Goal: Check status: Check status

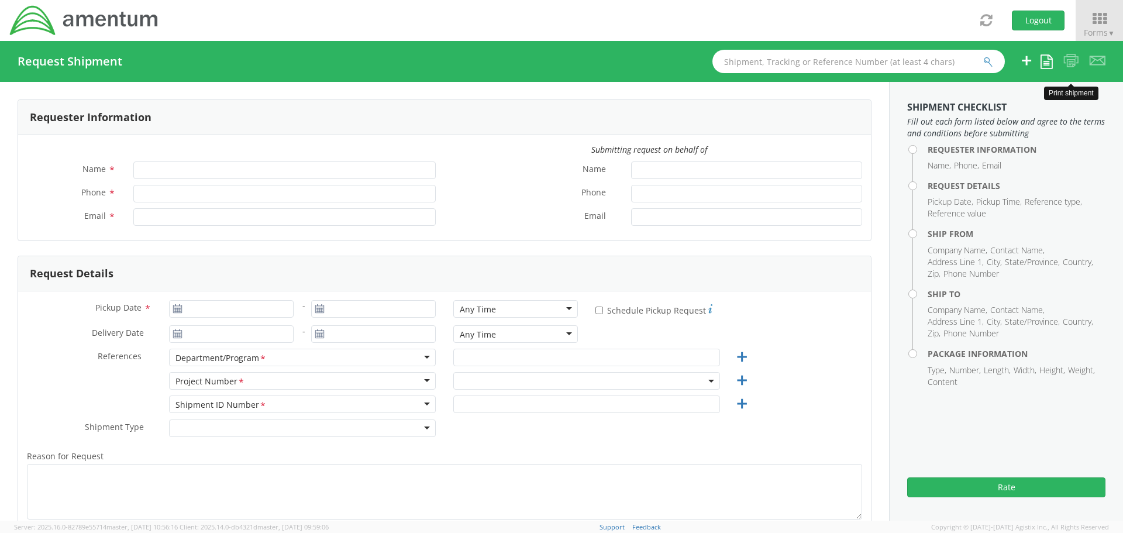
type input "[PERSON_NAME]"
type input "[PHONE_NUMBER]"
type input "[PERSON_NAME][EMAIL_ADDRESS][PERSON_NAME][DOMAIN_NAME]"
select select "[DOMAIN_NAME]"
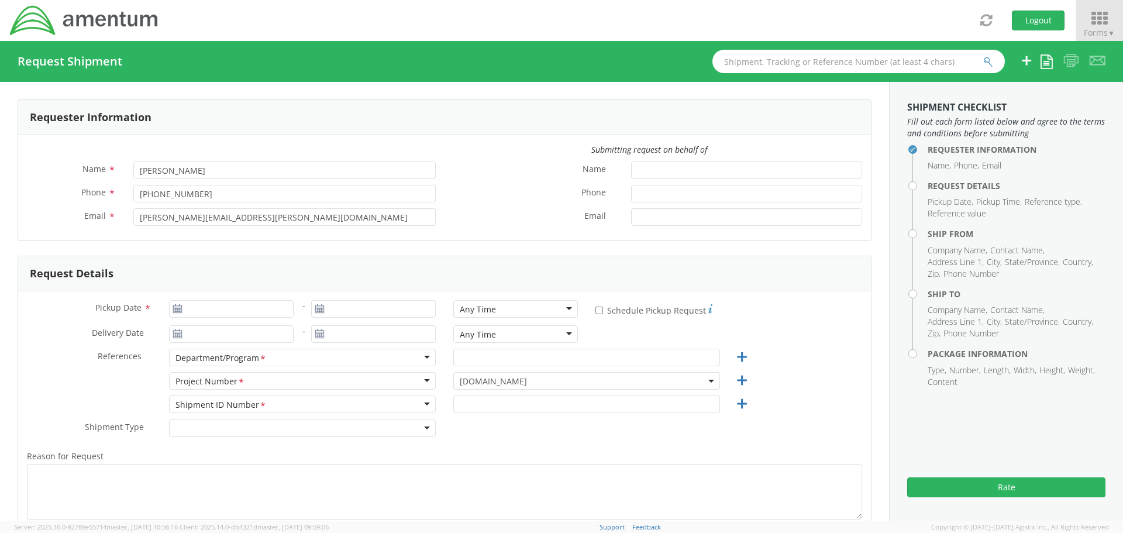
click at [1095, 20] on icon at bounding box center [1099, 19] width 54 height 16
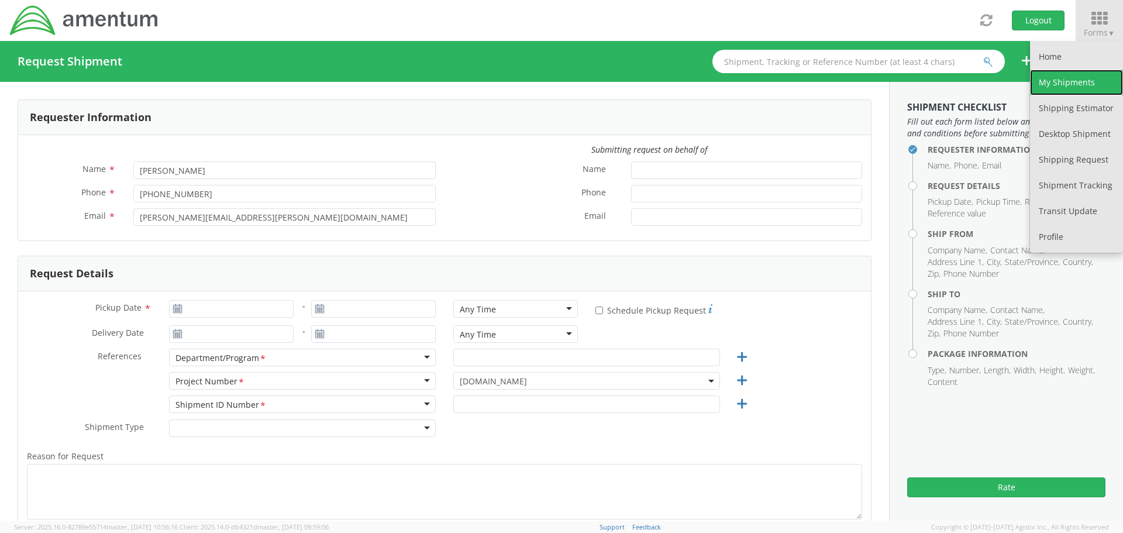
click at [1068, 79] on link "My Shipments" at bounding box center [1076, 83] width 93 height 26
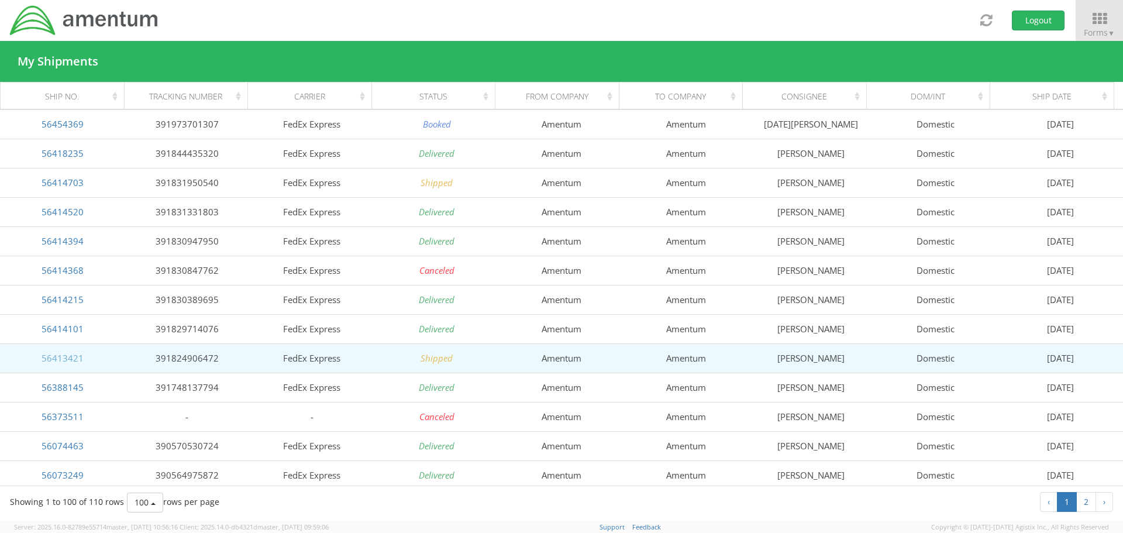
click at [61, 356] on link "56413421" at bounding box center [63, 358] width 42 height 12
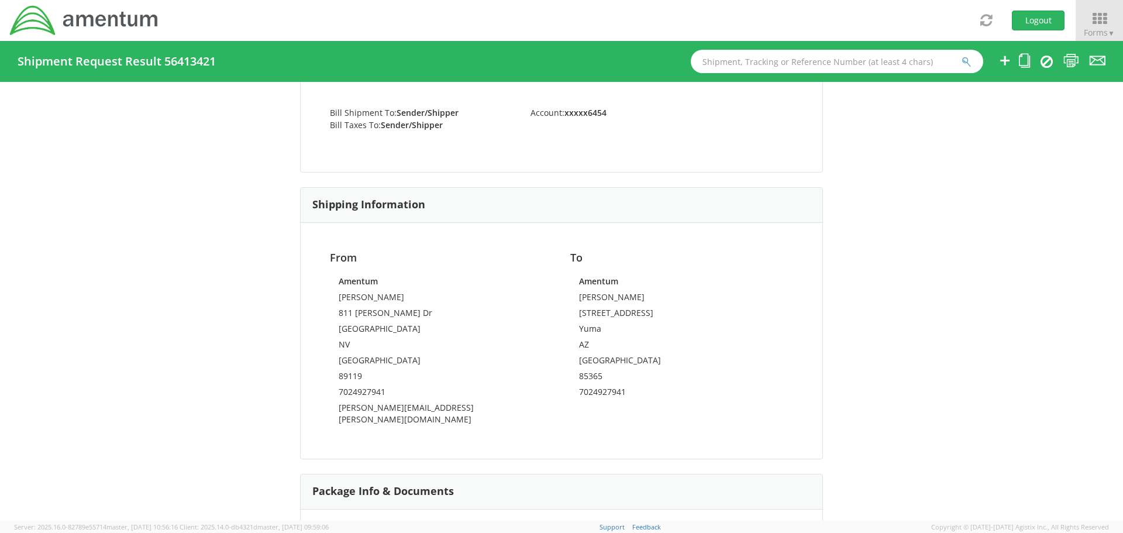
scroll to position [585, 0]
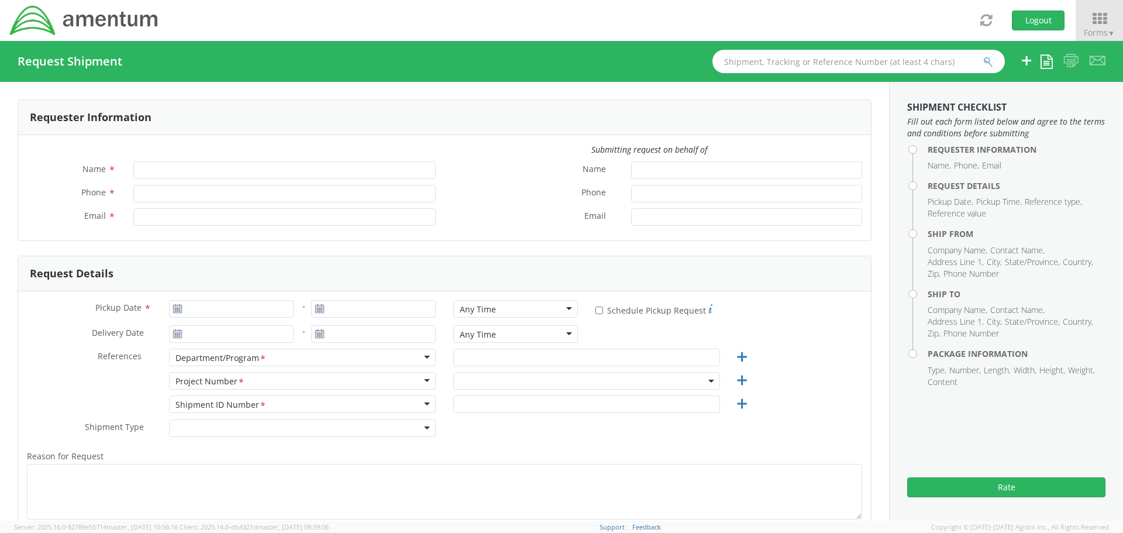
type input "[PERSON_NAME]"
type input "[PHONE_NUMBER]"
type input "[PERSON_NAME][EMAIL_ADDRESS][PERSON_NAME][DOMAIN_NAME]"
select select "[DOMAIN_NAME]"
drag, startPoint x: 0, startPoint y: 0, endPoint x: 854, endPoint y: 8, distance: 853.8
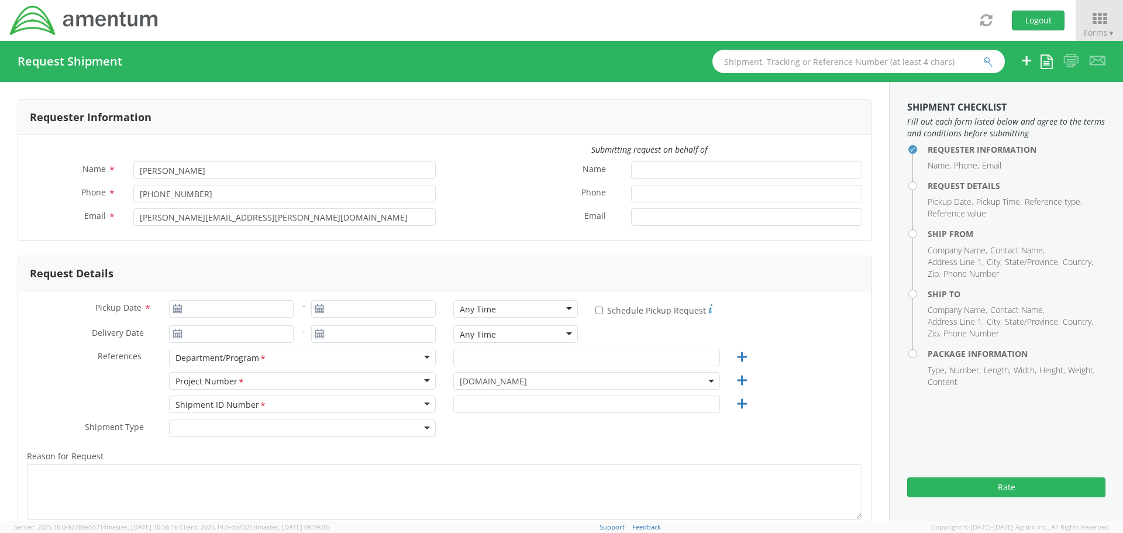
click at [854, 8] on div "Toggle navigation Logout Forms ▼ Home My Shipments Shipping Estimator Desktop S…" at bounding box center [561, 20] width 1123 height 41
click at [1098, 22] on icon at bounding box center [1099, 19] width 54 height 16
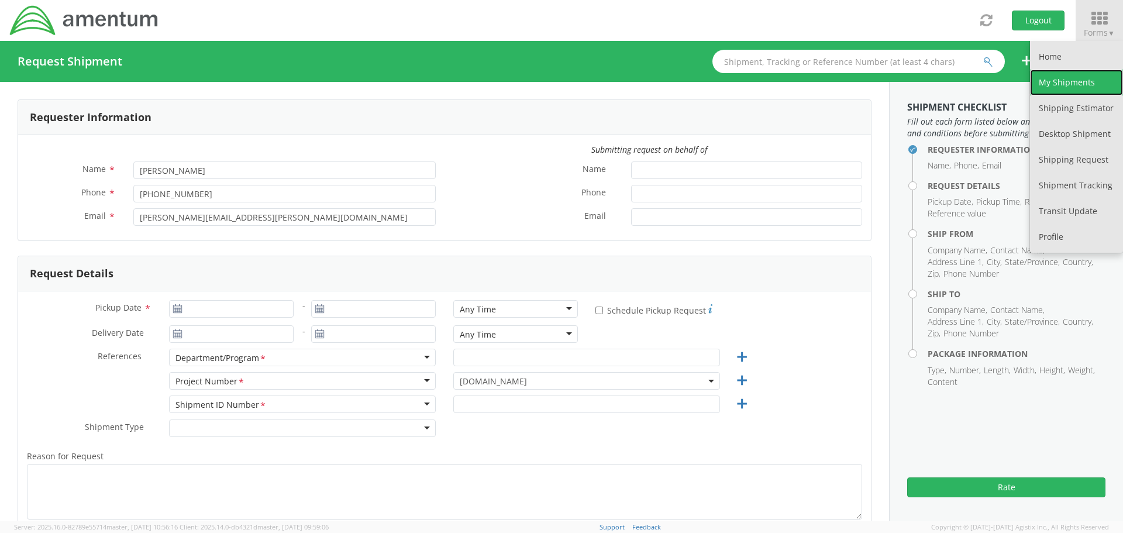
click at [1077, 75] on link "My Shipments" at bounding box center [1076, 83] width 93 height 26
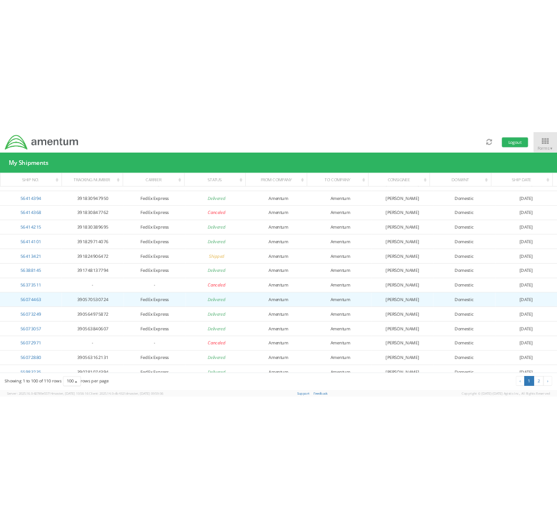
scroll to position [117, 0]
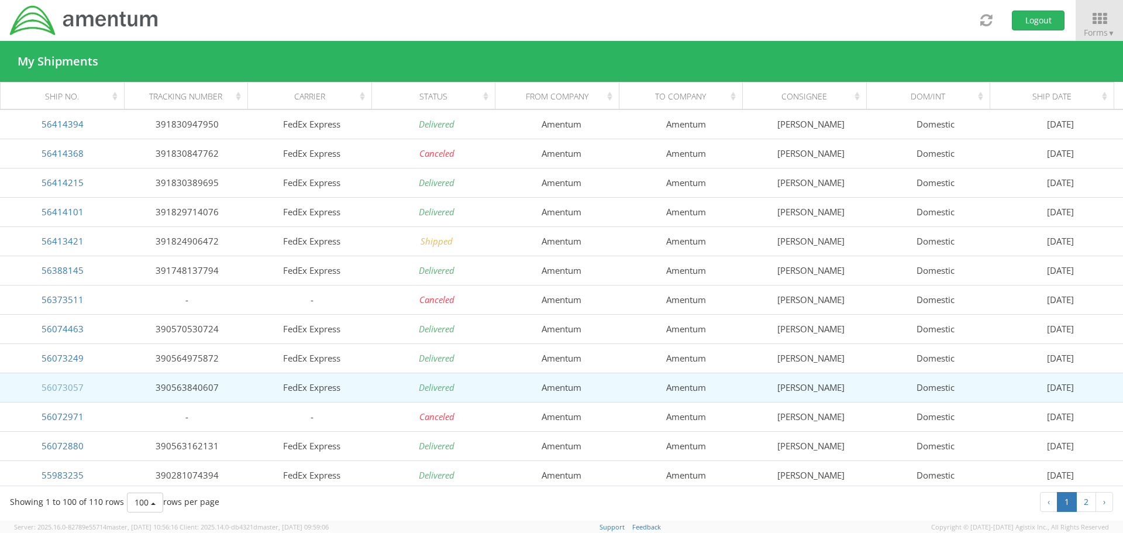
click at [65, 385] on link "56073057" at bounding box center [63, 387] width 42 height 12
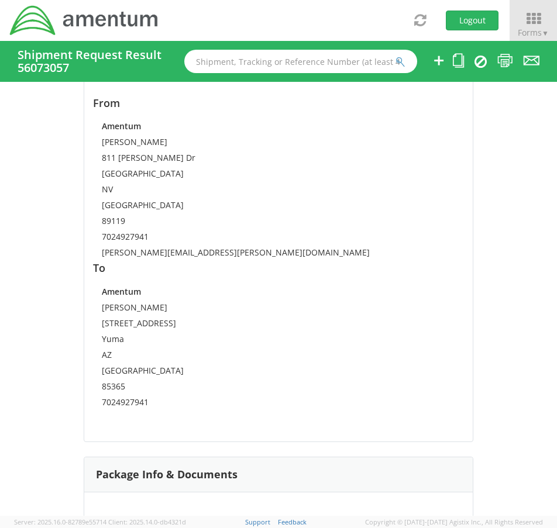
scroll to position [819, 0]
